Goal: Information Seeking & Learning: Learn about a topic

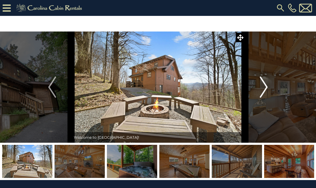
click at [263, 89] on img "Next" at bounding box center [264, 86] width 8 height 21
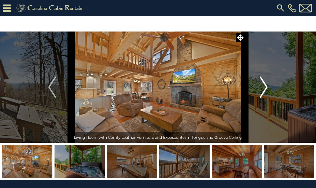
click at [261, 88] on img "Next" at bounding box center [264, 86] width 8 height 21
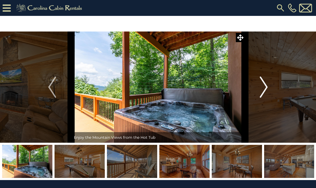
click at [261, 88] on img "Next" at bounding box center [264, 86] width 8 height 21
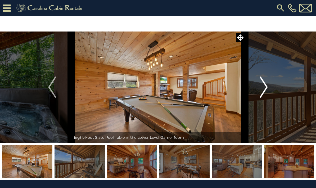
click at [261, 89] on img "Next" at bounding box center [264, 86] width 8 height 21
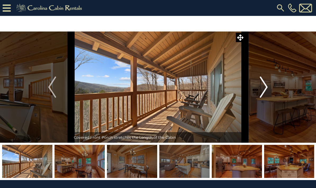
click at [261, 91] on img "Next" at bounding box center [264, 86] width 8 height 21
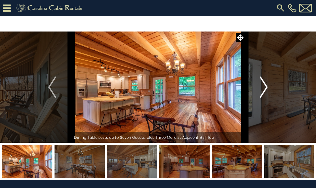
click at [261, 87] on img "Next" at bounding box center [264, 86] width 8 height 21
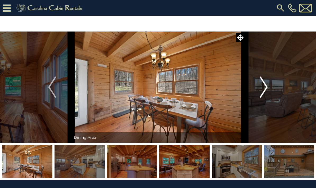
click at [262, 89] on img "Next" at bounding box center [264, 86] width 8 height 21
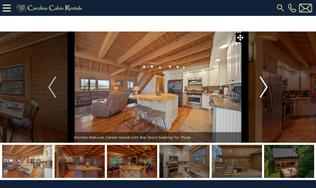
click at [259, 87] on button "Next" at bounding box center [263, 86] width 38 height 111
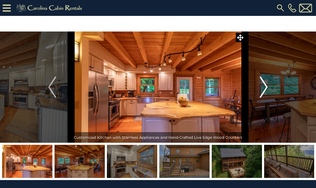
click at [258, 87] on button "Next" at bounding box center [263, 86] width 38 height 111
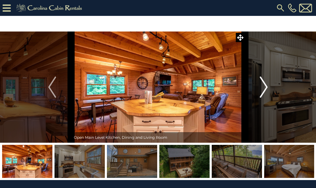
click at [260, 89] on img "Next" at bounding box center [264, 86] width 8 height 21
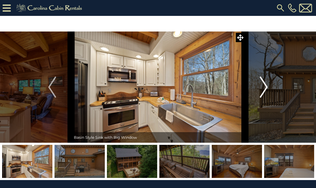
click at [260, 90] on img "Next" at bounding box center [264, 86] width 8 height 21
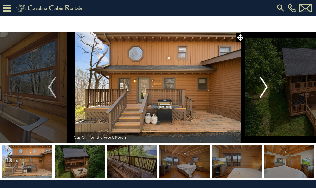
click at [261, 85] on img "Next" at bounding box center [264, 86] width 8 height 21
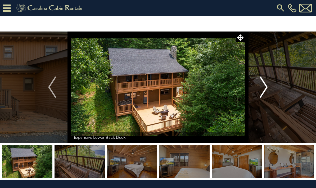
click at [261, 87] on img "Next" at bounding box center [264, 86] width 8 height 21
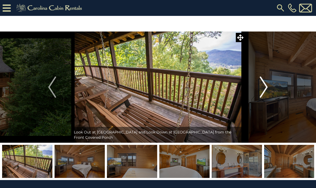
click at [262, 86] on img "Next" at bounding box center [264, 86] width 8 height 21
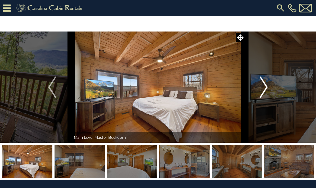
click at [262, 86] on img "Next" at bounding box center [264, 86] width 8 height 21
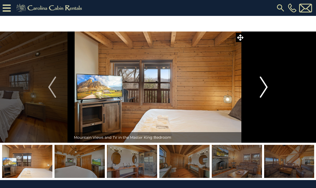
click at [261, 89] on img "Next" at bounding box center [264, 86] width 8 height 21
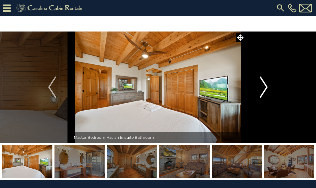
click at [261, 85] on img "Next" at bounding box center [264, 86] width 8 height 21
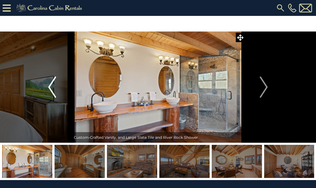
click at [56, 85] on img "Previous" at bounding box center [52, 86] width 8 height 21
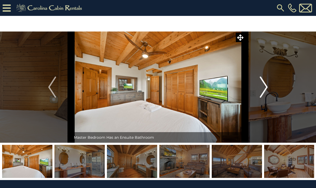
click at [262, 85] on img "Next" at bounding box center [264, 86] width 8 height 21
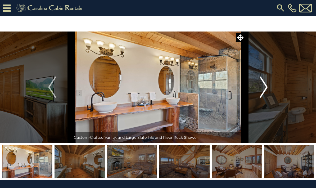
click at [263, 89] on img "Next" at bounding box center [264, 86] width 8 height 21
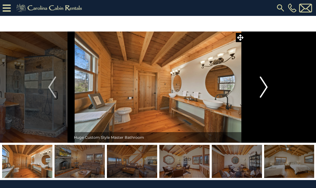
click at [263, 85] on img "Next" at bounding box center [264, 86] width 8 height 21
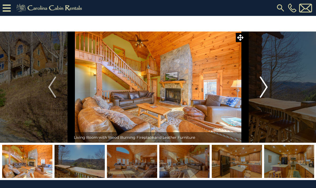
click at [265, 87] on img "Next" at bounding box center [264, 86] width 8 height 21
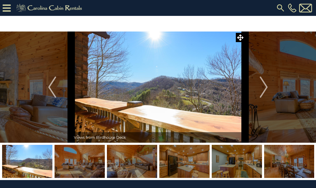
click at [194, 105] on img at bounding box center [158, 86] width 174 height 111
click at [236, 37] on span at bounding box center [239, 37] width 9 height 9
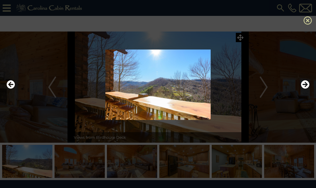
click at [307, 22] on icon at bounding box center [307, 20] width 8 height 8
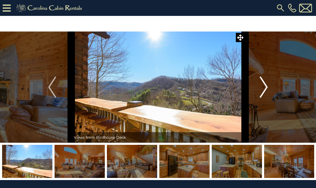
click at [261, 90] on img "Next" at bounding box center [264, 86] width 8 height 21
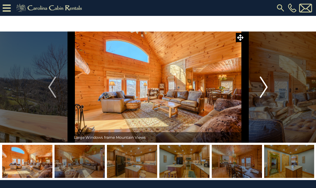
click at [260, 88] on img "Next" at bounding box center [264, 86] width 8 height 21
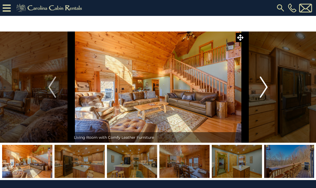
click at [261, 88] on img "Next" at bounding box center [264, 86] width 8 height 21
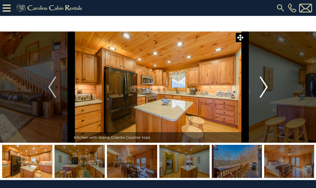
click at [260, 87] on img "Next" at bounding box center [264, 86] width 8 height 21
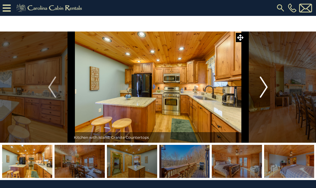
click at [259, 88] on button "Next" at bounding box center [263, 86] width 38 height 111
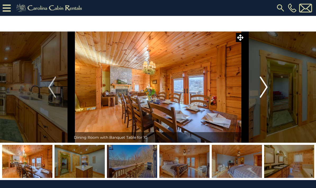
click at [258, 88] on button "Next" at bounding box center [263, 86] width 38 height 111
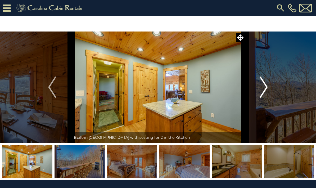
click at [258, 88] on button "Next" at bounding box center [263, 86] width 38 height 111
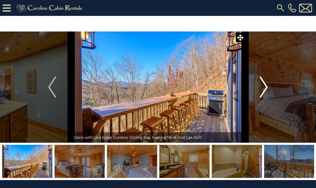
click at [261, 87] on img "Next" at bounding box center [264, 86] width 8 height 21
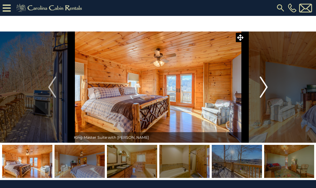
click at [261, 87] on img "Next" at bounding box center [264, 86] width 8 height 21
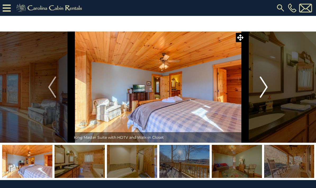
click at [259, 90] on button "Next" at bounding box center [263, 86] width 38 height 111
